Goal: Task Accomplishment & Management: Manage account settings

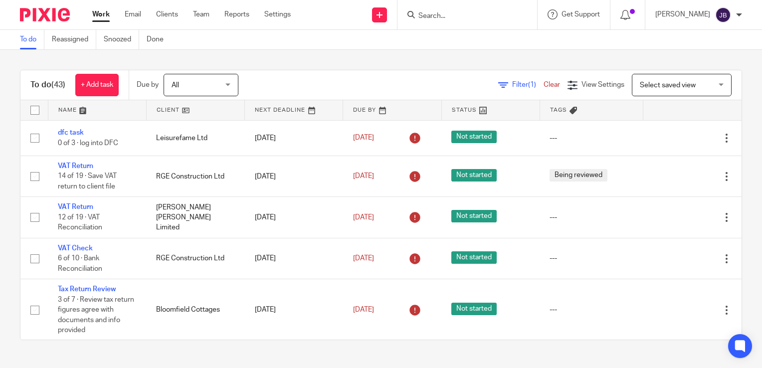
drag, startPoint x: 493, startPoint y: 83, endPoint x: 483, endPoint y: 87, distance: 10.6
click at [498, 83] on link "Filter (1)" at bounding box center [520, 84] width 45 height 7
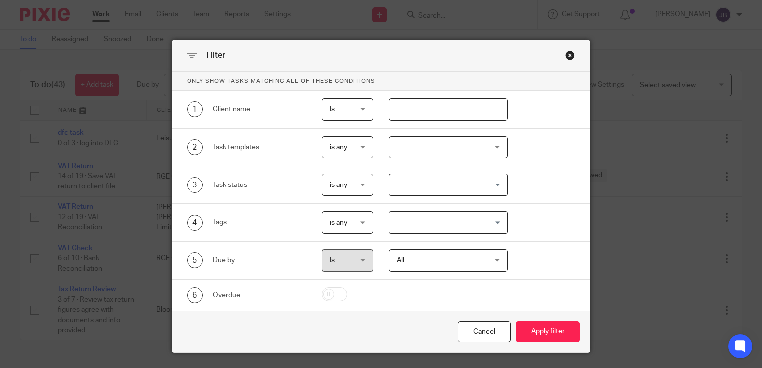
click at [431, 111] on input "text" at bounding box center [448, 109] width 119 height 22
type input "haris"
click at [516, 321] on button "Apply filter" at bounding box center [548, 331] width 64 height 21
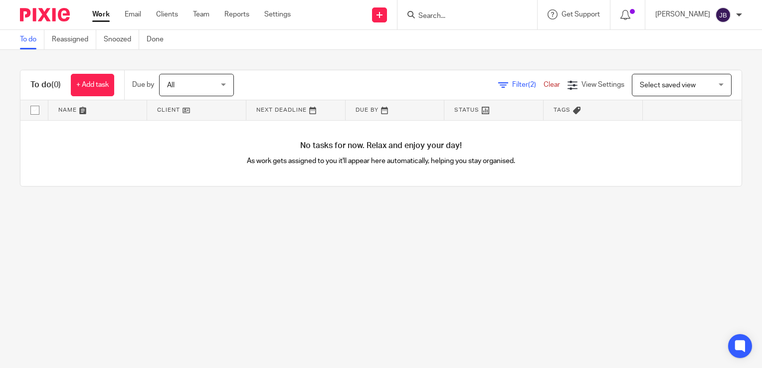
click at [479, 87] on div "Filter (2) Clear View Settings View Settings (2) Filters Clear Save Manage save…" at bounding box center [496, 85] width 490 height 22
click at [505, 80] on div "Filter (2) Clear" at bounding box center [532, 85] width 69 height 10
drag, startPoint x: 489, startPoint y: 84, endPoint x: 464, endPoint y: 91, distance: 25.9
click at [498, 84] on icon at bounding box center [503, 85] width 10 height 10
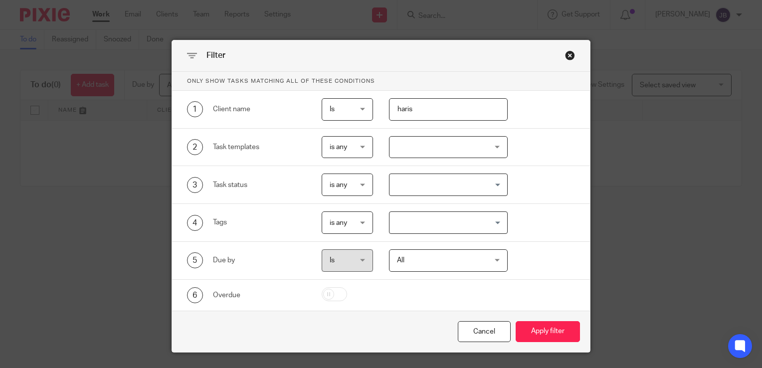
click at [424, 110] on input "haris" at bounding box center [448, 109] width 119 height 22
type input "harris"
click at [516, 321] on button "Apply filter" at bounding box center [548, 331] width 64 height 21
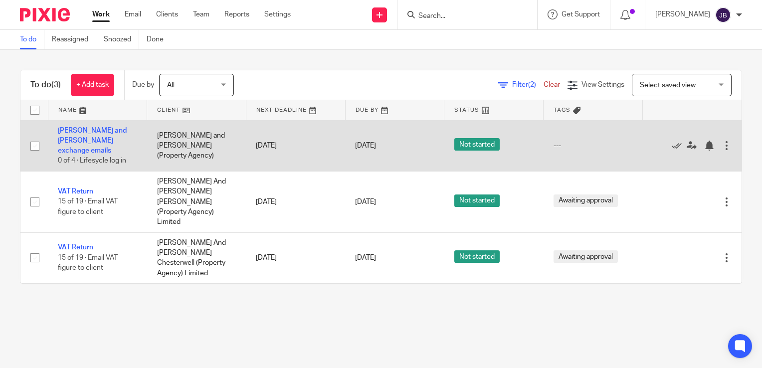
click at [101, 136] on td "Harris and Wood exchange emails 0 of 4 · Lifesycle log in" at bounding box center [97, 145] width 99 height 51
click at [80, 141] on link "[PERSON_NAME] and [PERSON_NAME] exchange emails" at bounding box center [92, 140] width 69 height 27
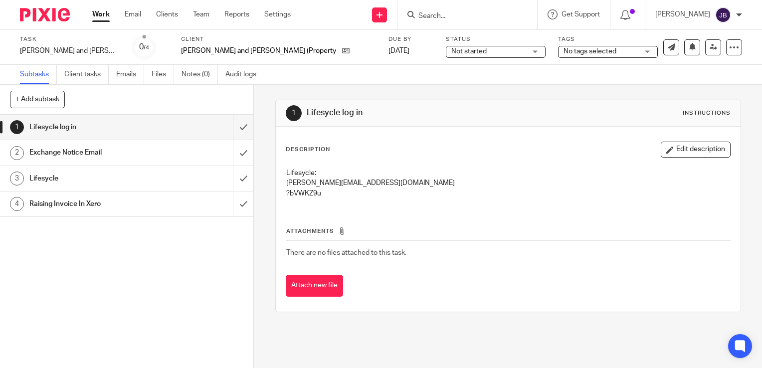
click at [105, 153] on h1 "Exchange Notice Email" at bounding box center [93, 152] width 129 height 15
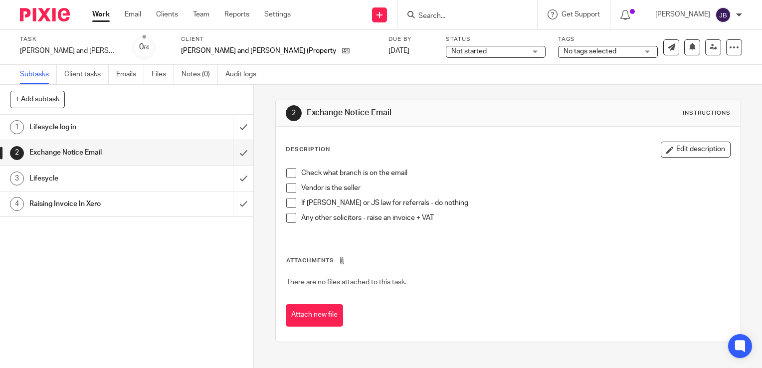
click at [99, 14] on link "Work" at bounding box center [100, 14] width 17 height 10
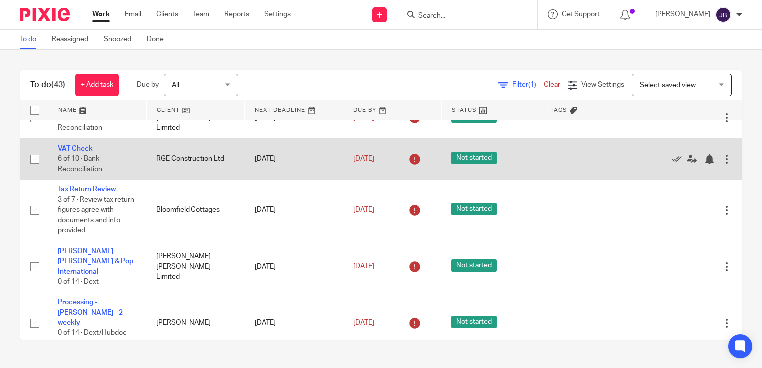
scroll to position [199, 0]
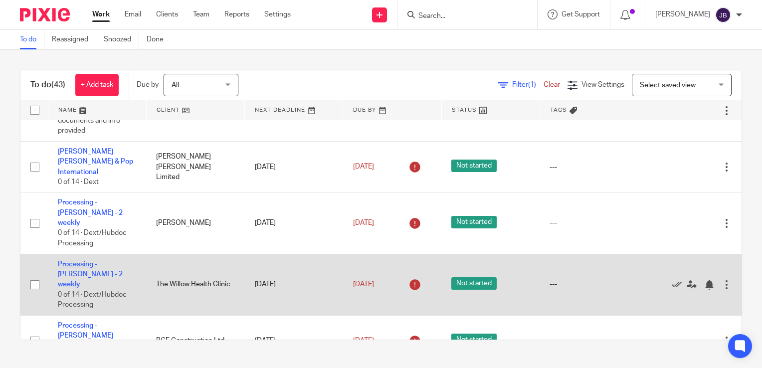
click at [90, 261] on link "Processing - Jaime - 2 weekly" at bounding box center [90, 274] width 65 height 27
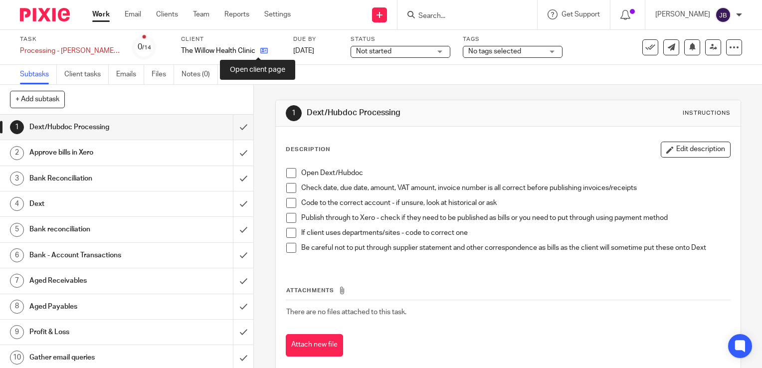
click at [260, 52] on icon at bounding box center [263, 50] width 7 height 7
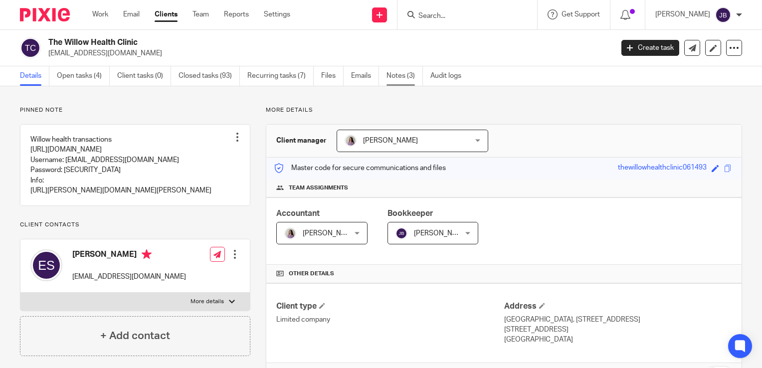
click at [408, 77] on link "Notes (3)" at bounding box center [404, 75] width 36 height 19
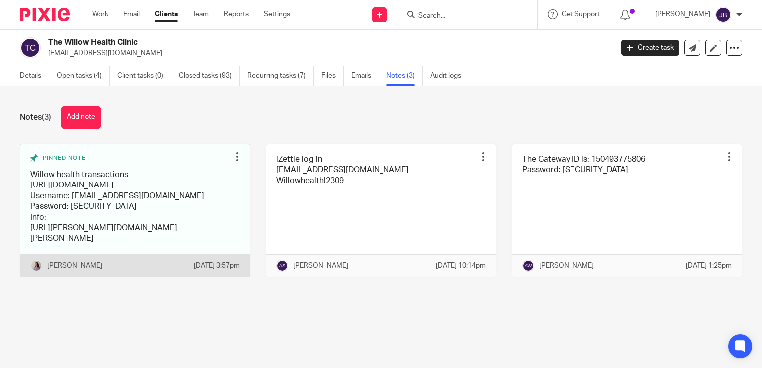
click at [84, 188] on link at bounding box center [134, 210] width 229 height 133
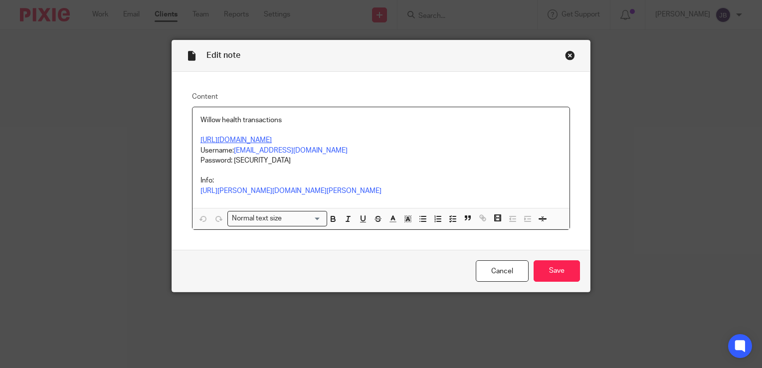
click at [262, 138] on link "[URL][DOMAIN_NAME]" at bounding box center [235, 140] width 71 height 7
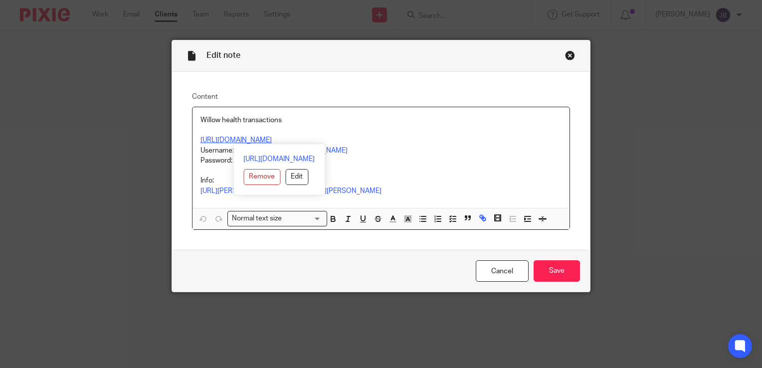
click at [262, 138] on link "[URL][DOMAIN_NAME]" at bounding box center [235, 140] width 71 height 7
click at [283, 161] on link "[URL][DOMAIN_NAME]" at bounding box center [278, 159] width 71 height 10
click at [547, 271] on input "Save" at bounding box center [556, 270] width 46 height 21
